Goal: Information Seeking & Learning: Find specific fact

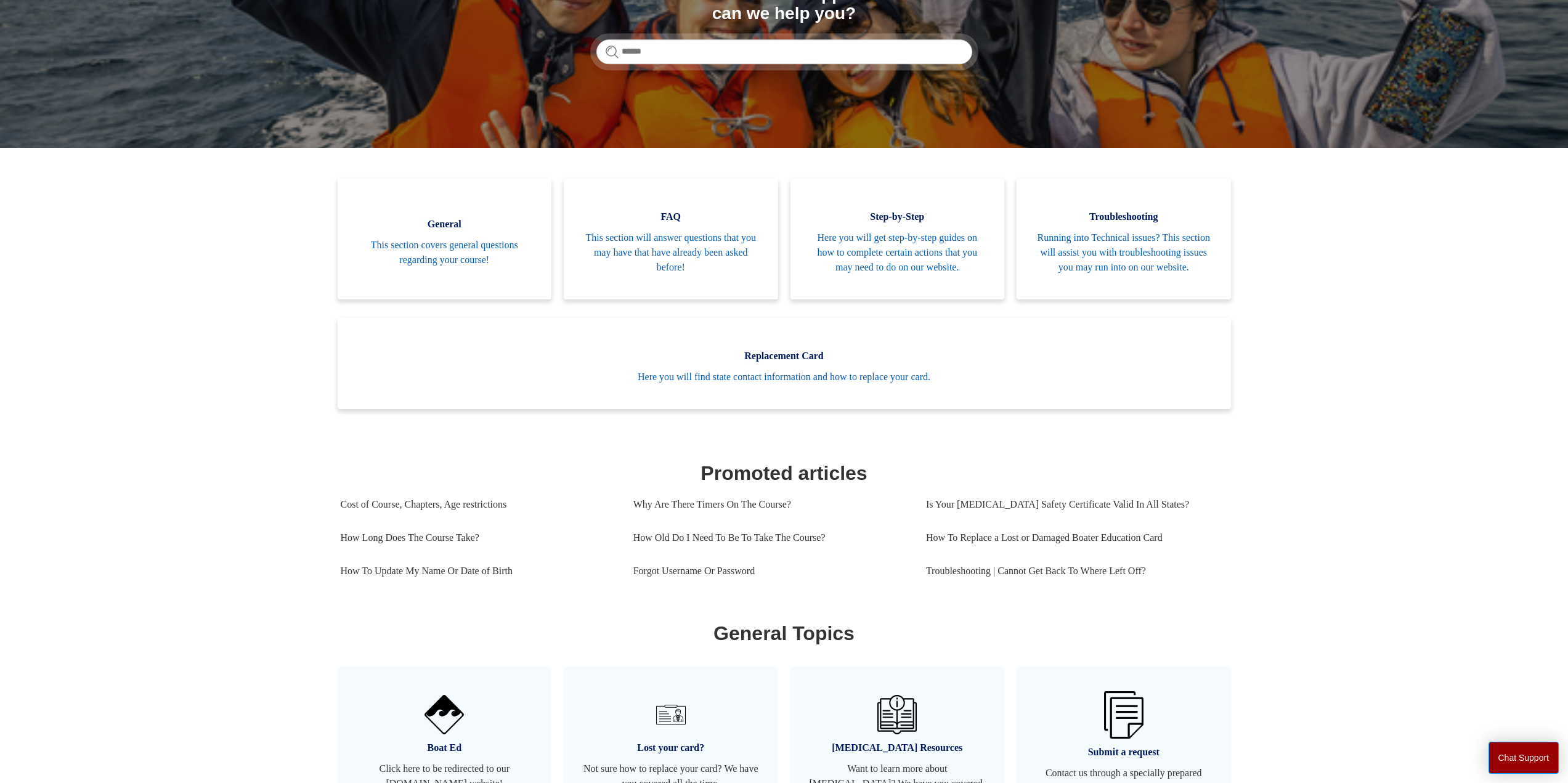
scroll to position [184, 0]
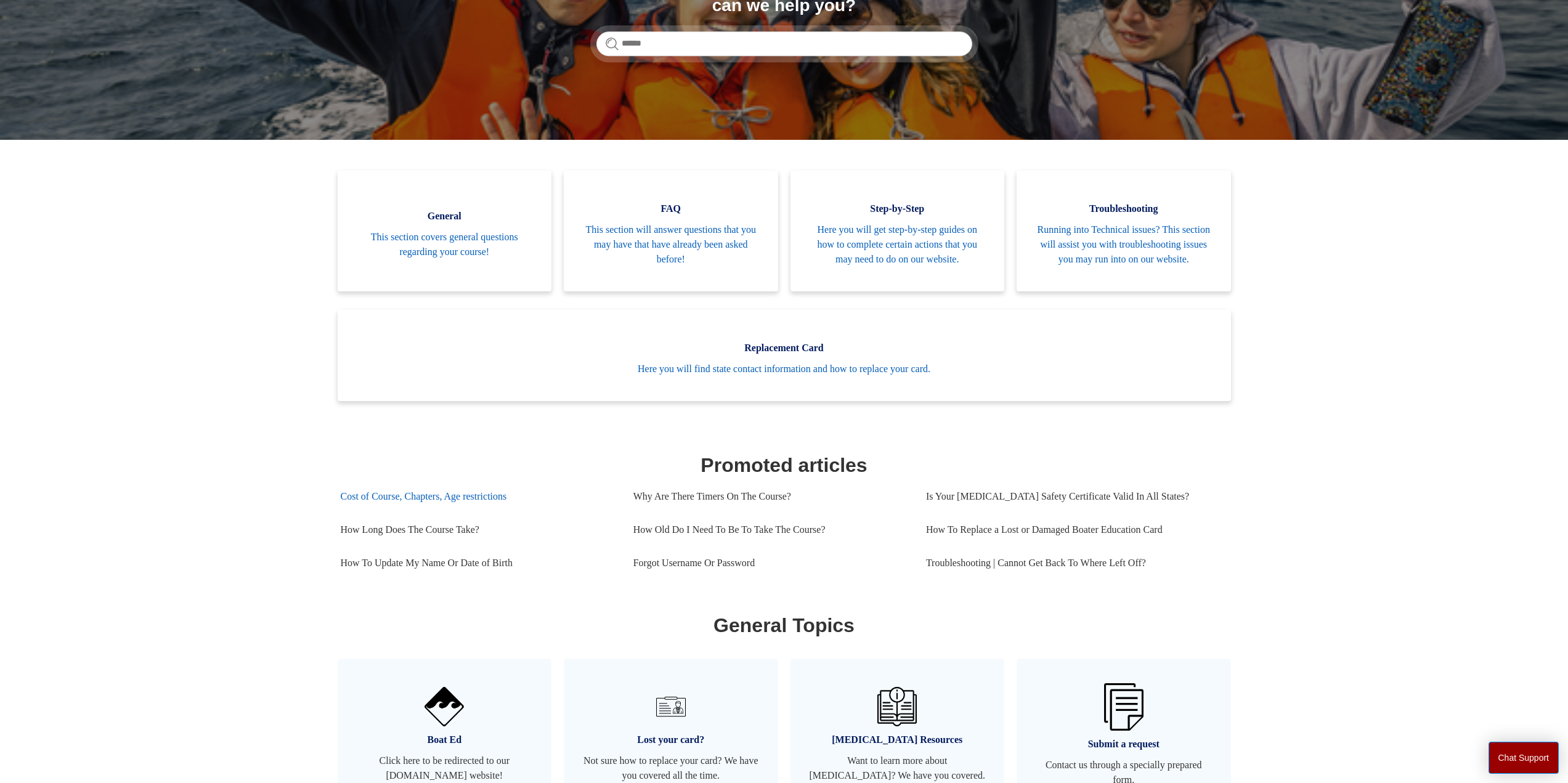
click at [434, 511] on link "Cost of Course, Chapters, Age restrictions" at bounding box center [477, 496] width 274 height 33
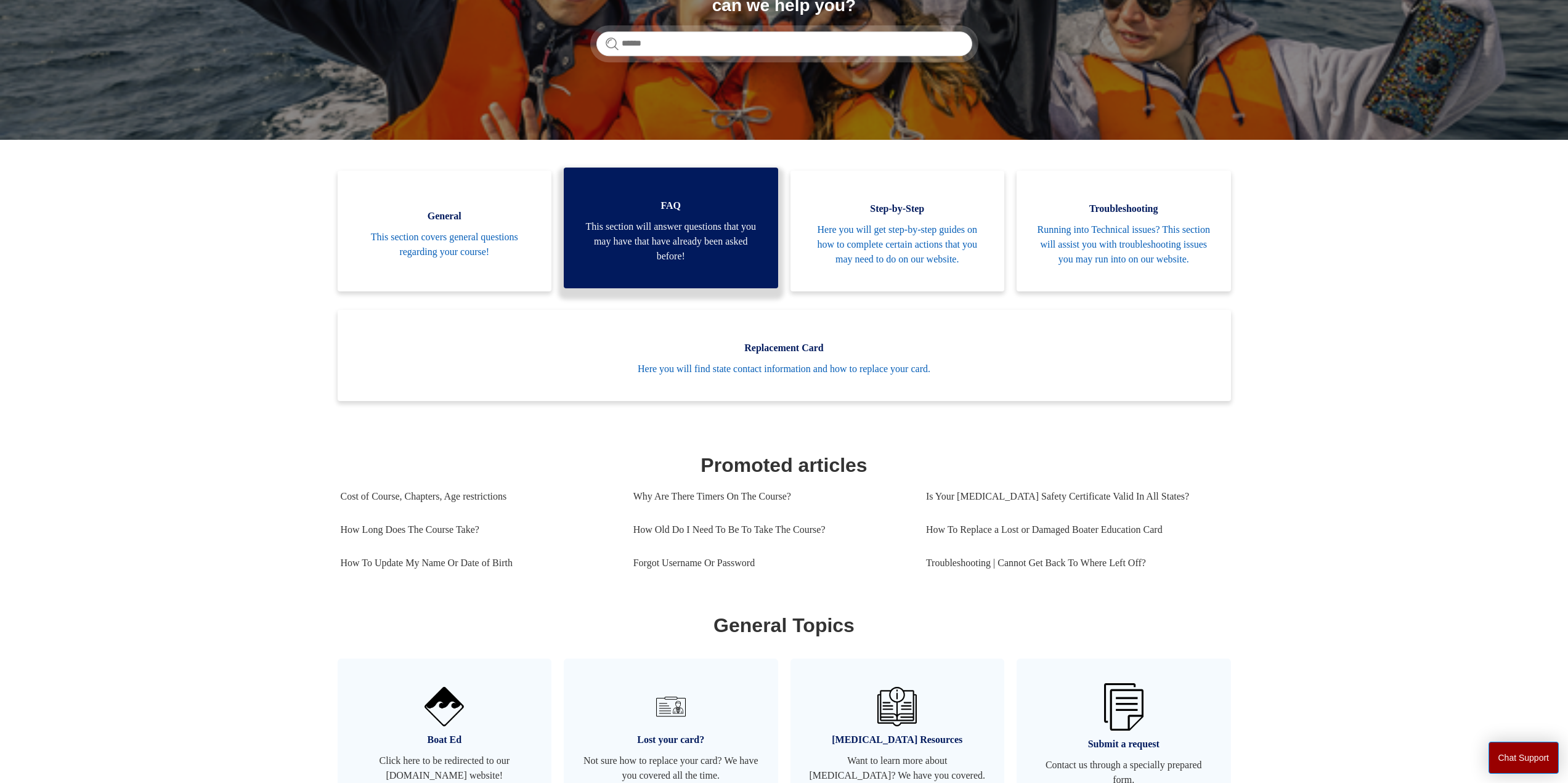
click at [673, 236] on span "This section will answer questions that you may have that have already been ask…" at bounding box center [671, 241] width 177 height 44
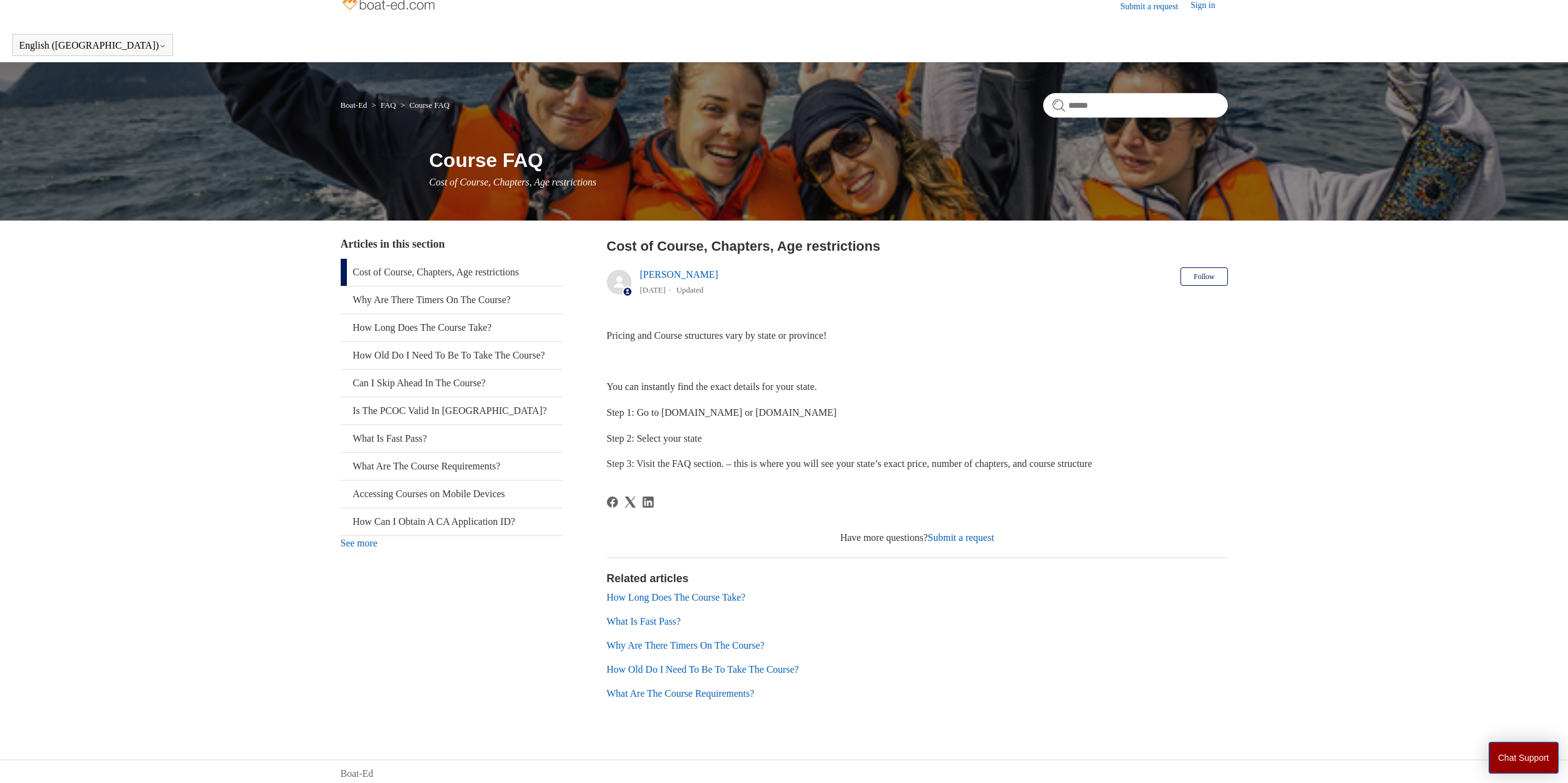
scroll to position [20, 0]
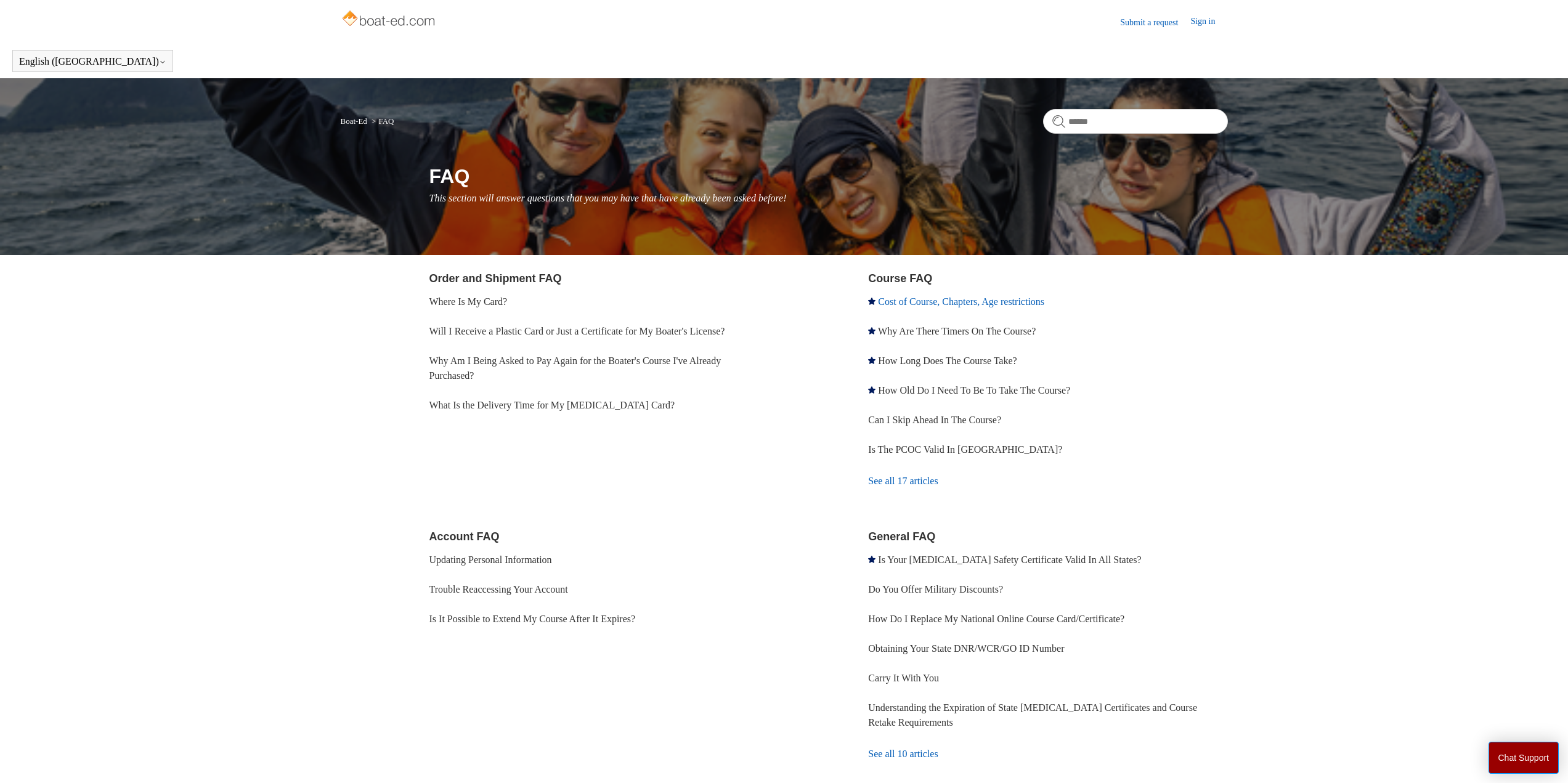
click at [932, 298] on link "Cost of Course, Chapters, Age restrictions" at bounding box center [961, 301] width 167 height 11
